Goal: Information Seeking & Learning: Learn about a topic

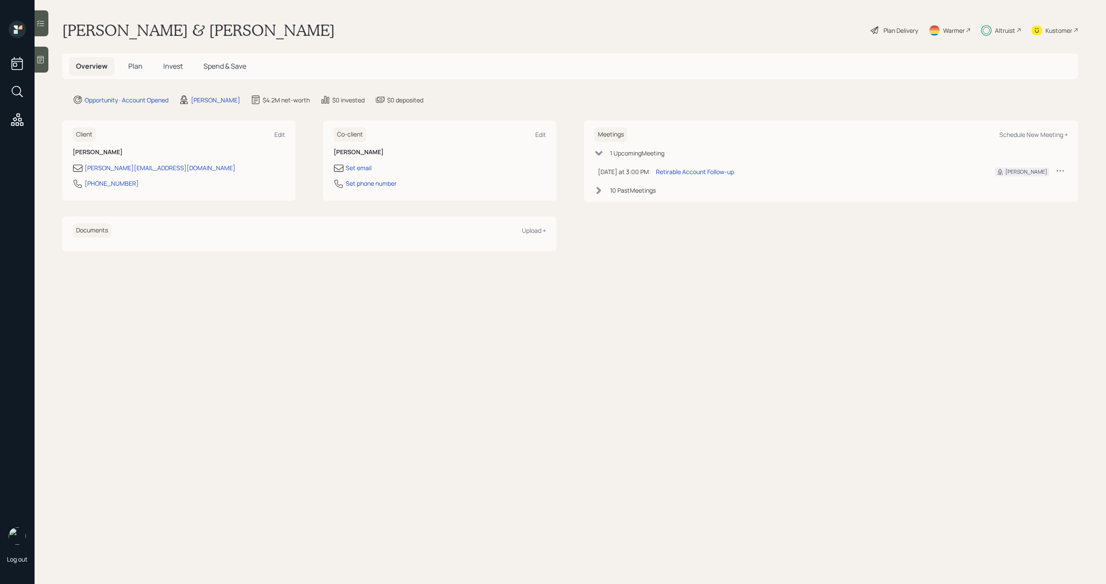
click at [134, 68] on span "Plan" at bounding box center [135, 66] width 14 height 10
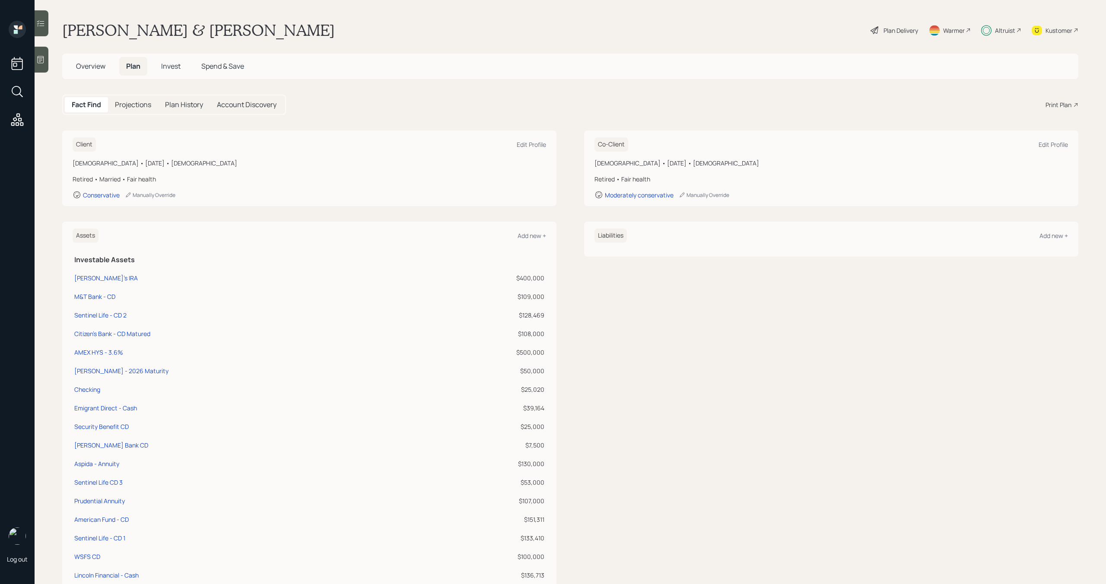
click at [901, 28] on div "Plan Delivery" at bounding box center [900, 30] width 35 height 9
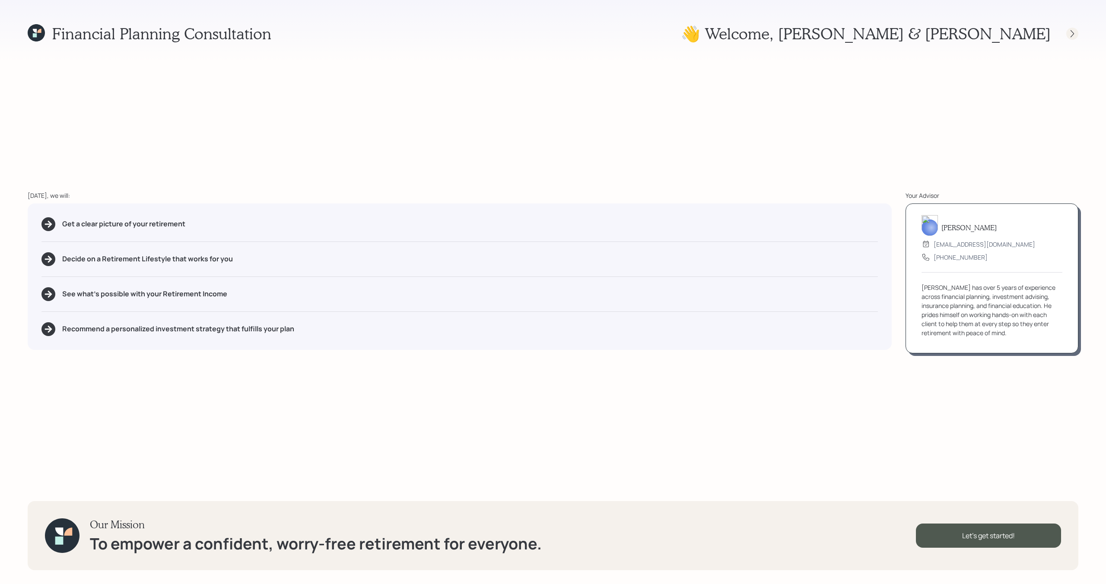
click at [1071, 32] on icon at bounding box center [1072, 33] width 9 height 9
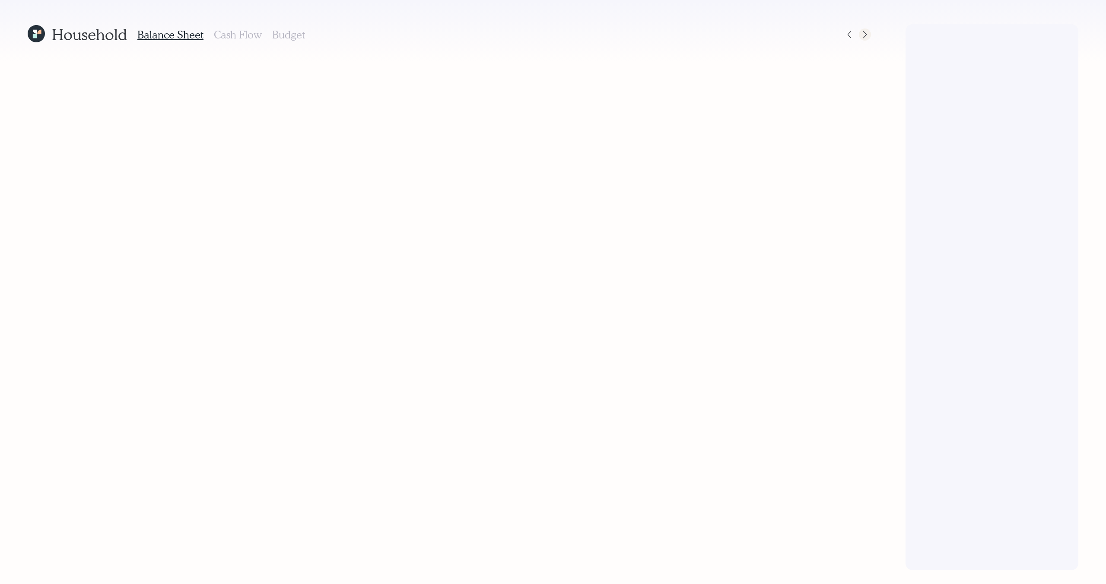
click at [867, 35] on icon at bounding box center [865, 34] width 9 height 9
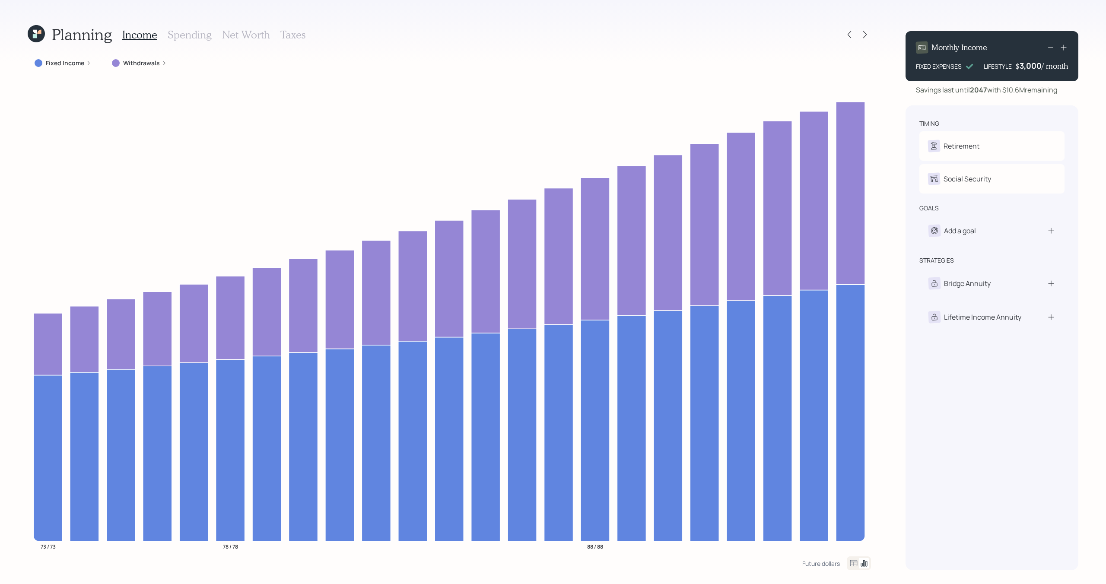
click at [156, 67] on label "Withdrawals" at bounding box center [141, 63] width 37 height 9
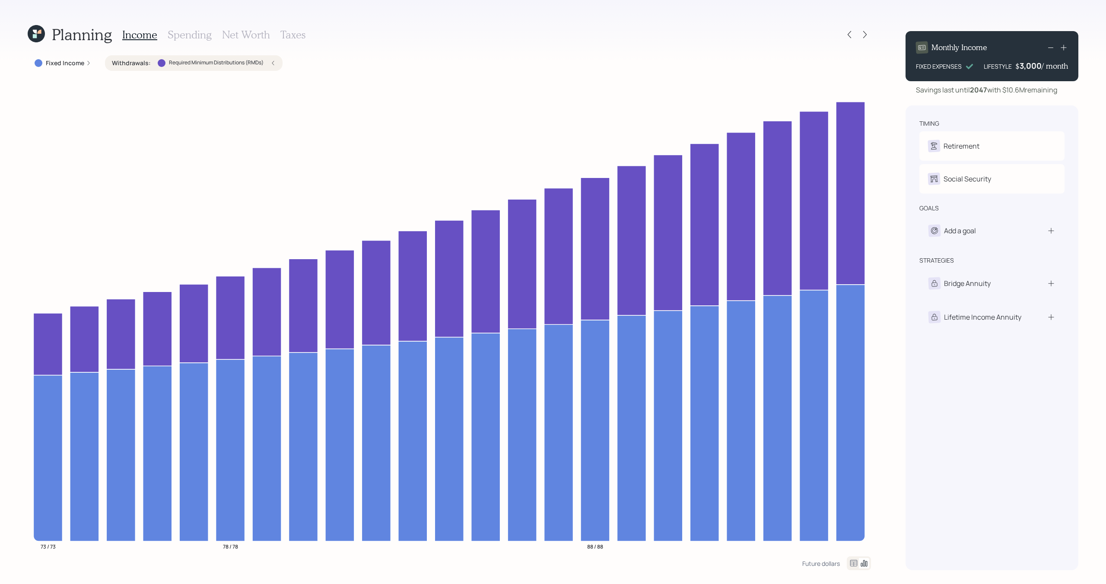
click at [158, 67] on div "Required Minimum Distributions (RMDs)" at bounding box center [211, 63] width 106 height 8
